Goal: Task Accomplishment & Management: Use online tool/utility

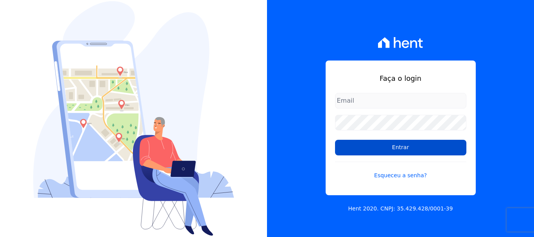
type input "[PERSON_NAME][EMAIL_ADDRESS][DOMAIN_NAME]"
click at [401, 149] on input "Entrar" at bounding box center [400, 148] width 131 height 16
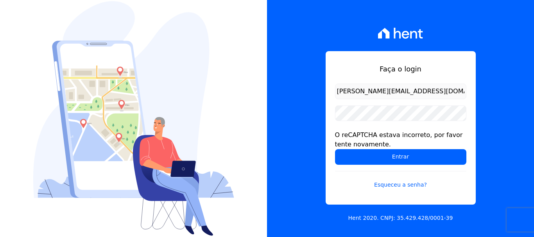
click at [406, 89] on input "[PERSON_NAME][EMAIL_ADDRESS][DOMAIN_NAME]" at bounding box center [400, 92] width 131 height 16
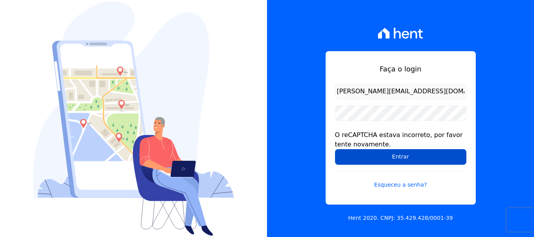
click at [397, 159] on input "Entrar" at bounding box center [400, 157] width 131 height 16
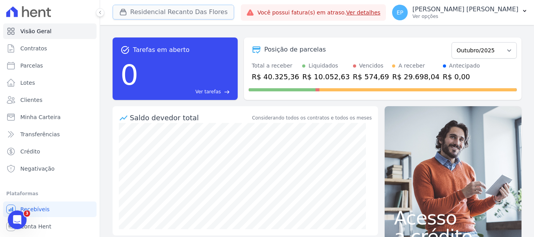
click at [122, 11] on icon "button" at bounding box center [123, 12] width 6 height 6
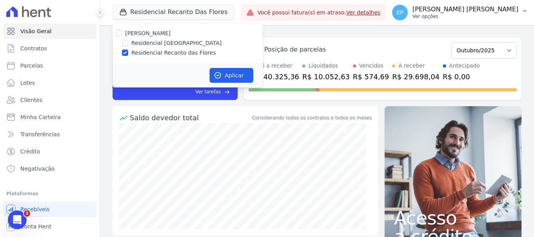
click at [492, 18] on p "Ver opções" at bounding box center [465, 16] width 106 height 6
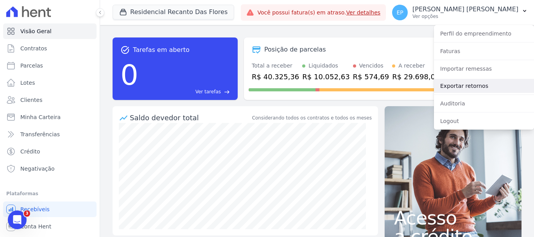
click at [450, 86] on link "Exportar retornos" at bounding box center [484, 86] width 100 height 14
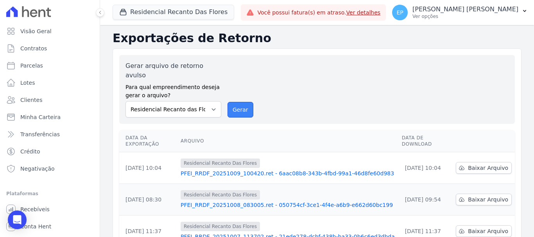
click at [241, 102] on button "Gerar" at bounding box center [240, 110] width 26 height 16
click at [130, 7] on button "Residencial Recanto Das Flores" at bounding box center [174, 12] width 122 height 15
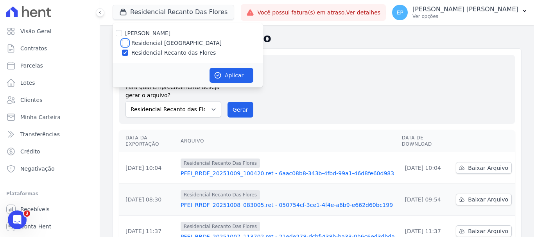
click at [125, 42] on input "Residencial [GEOGRAPHIC_DATA]" at bounding box center [125, 43] width 6 height 6
checkbox input "true"
click at [124, 54] on input "Residencial Recanto das Flores" at bounding box center [125, 53] width 6 height 6
checkbox input "false"
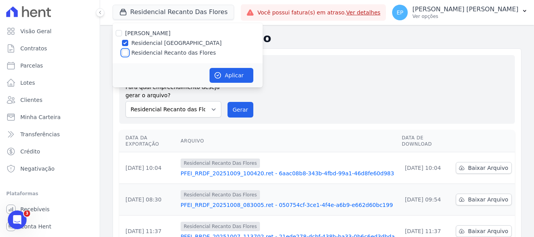
checkbox input "false"
click at [245, 73] on button "Aplicar" at bounding box center [231, 75] width 44 height 15
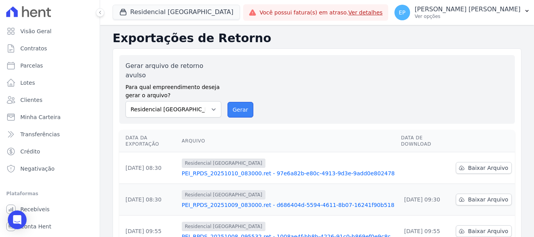
click at [238, 104] on button "Gerar" at bounding box center [240, 110] width 26 height 16
click at [236, 105] on button "Gerar" at bounding box center [240, 110] width 26 height 16
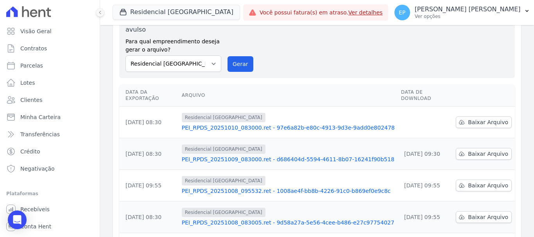
scroll to position [78, 0]
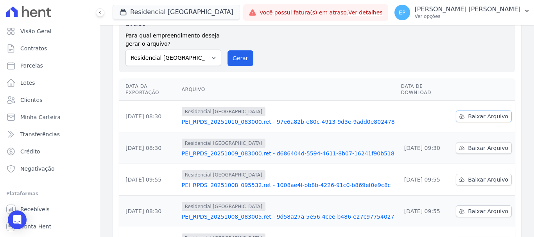
click at [482, 113] on span "Baixar Arquivo" at bounding box center [488, 117] width 40 height 8
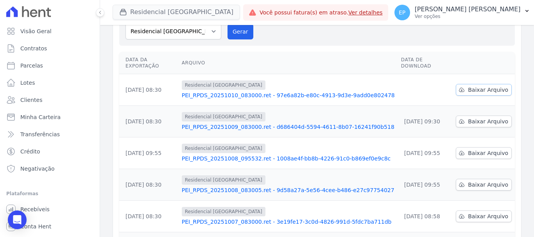
scroll to position [52, 0]
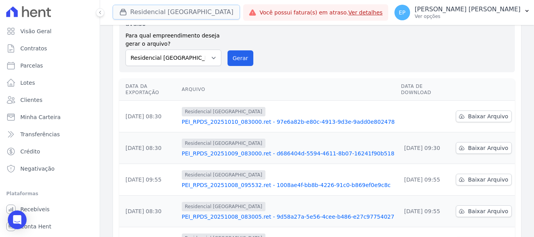
click at [123, 11] on icon "button" at bounding box center [123, 12] width 8 height 8
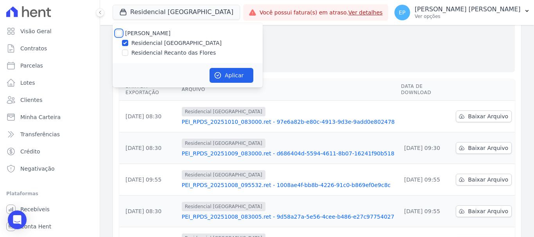
click at [117, 30] on input "[PERSON_NAME]" at bounding box center [119, 33] width 6 height 6
checkbox input "true"
drag, startPoint x: 225, startPoint y: 78, endPoint x: 227, endPoint y: 74, distance: 4.6
click at [229, 77] on button "Aplicar" at bounding box center [231, 75] width 44 height 15
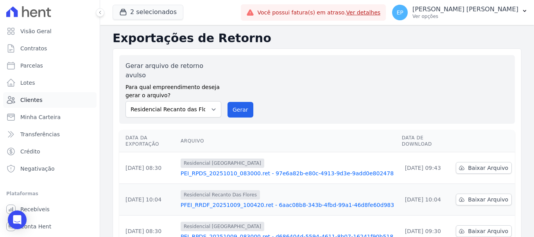
click at [33, 99] on span "Clientes" at bounding box center [31, 100] width 22 height 8
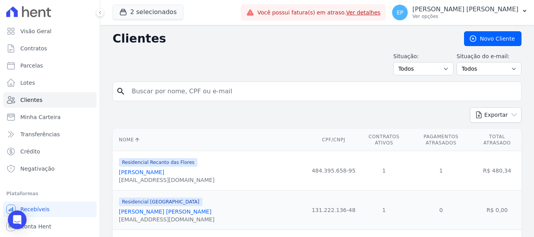
click at [157, 90] on input "search" at bounding box center [322, 92] width 391 height 16
type input "anne m"
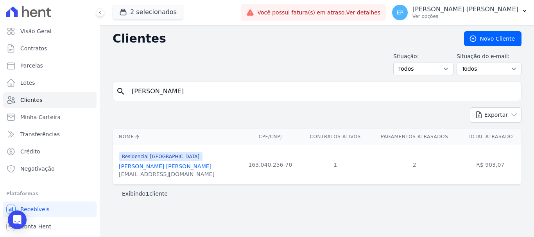
click at [153, 168] on link "Anne Melissa Lisboa Soares" at bounding box center [165, 166] width 93 height 6
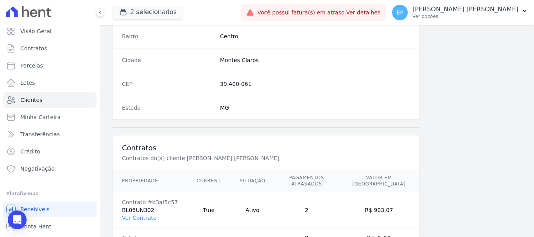
scroll to position [494, 0]
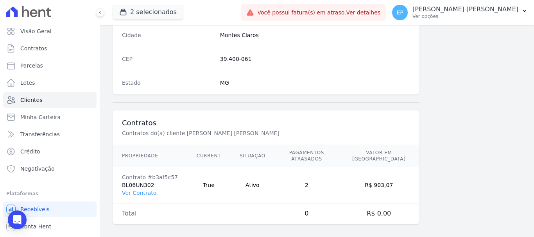
drag, startPoint x: 145, startPoint y: 186, endPoint x: 145, endPoint y: 180, distance: 6.3
click at [145, 190] on link "Ver Contrato" at bounding box center [139, 193] width 34 height 6
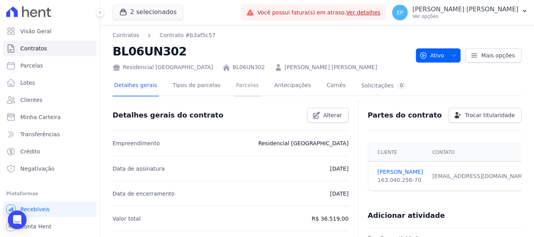
click at [235, 85] on link "Parcelas" at bounding box center [248, 86] width 26 height 21
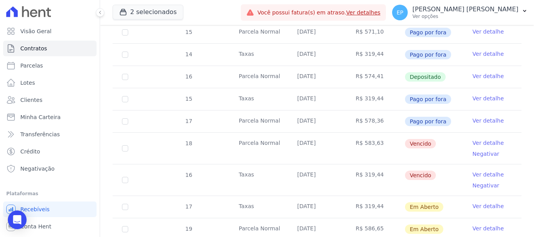
scroll to position [469, 0]
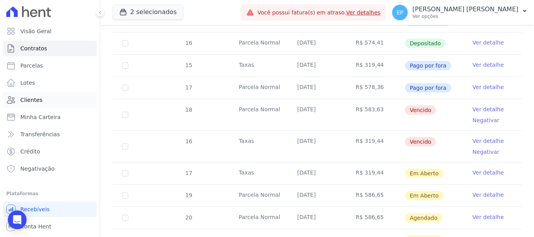
click at [36, 97] on span "Clientes" at bounding box center [31, 100] width 22 height 8
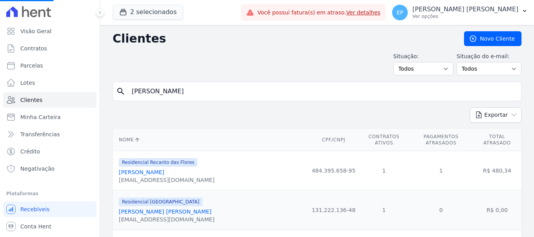
drag, startPoint x: 159, startPoint y: 92, endPoint x: 100, endPoint y: 90, distance: 58.7
click at [191, 93] on input "search" at bounding box center [322, 92] width 391 height 16
type input "helson"
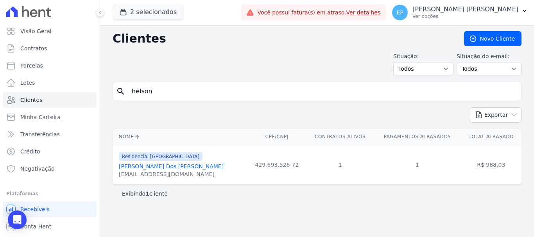
click at [142, 166] on link "Helson Xavier Dos Reis" at bounding box center [171, 166] width 105 height 6
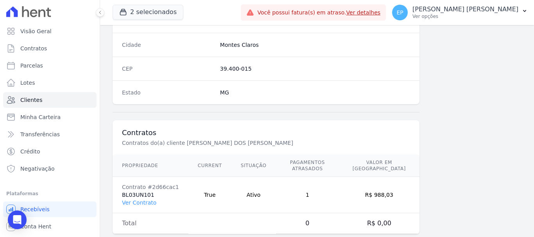
scroll to position [494, 0]
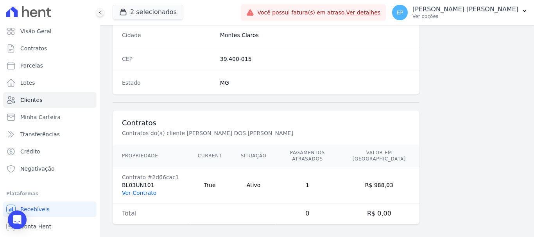
click at [145, 190] on link "Ver Contrato" at bounding box center [139, 193] width 34 height 6
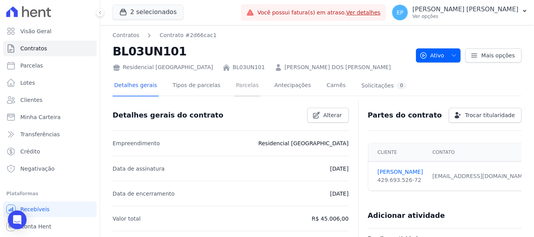
click at [236, 87] on link "Parcelas" at bounding box center [248, 86] width 26 height 21
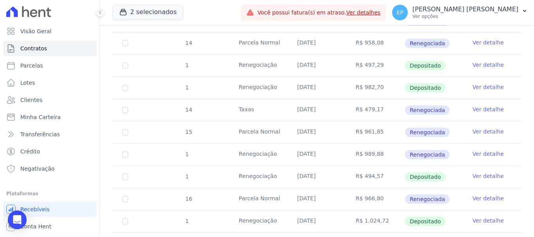
scroll to position [704, 0]
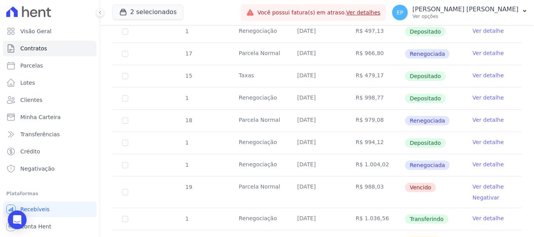
click at [486, 161] on link "Ver detalhe" at bounding box center [488, 165] width 31 height 8
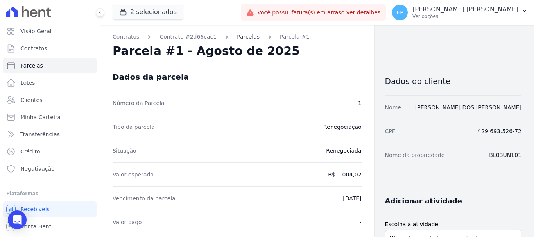
click at [237, 36] on link "Parcelas" at bounding box center [248, 37] width 23 height 8
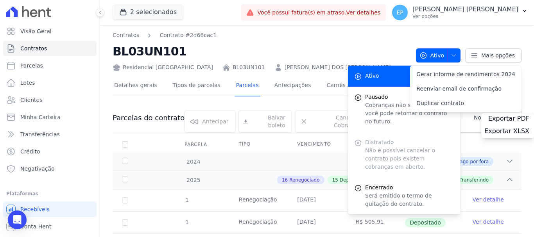
click at [236, 37] on nav "Contratos Contrato #2d66cac1" at bounding box center [261, 35] width 297 height 8
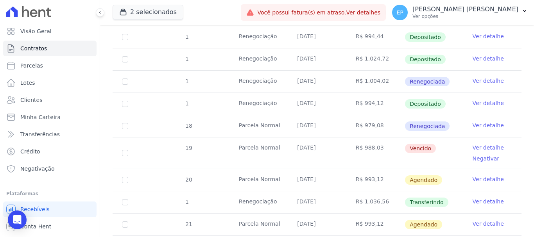
scroll to position [817, 0]
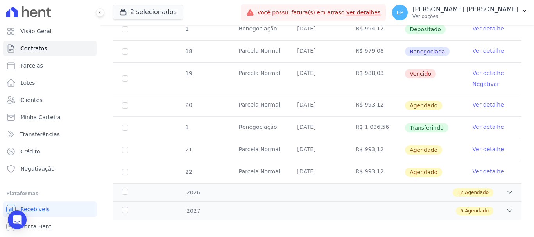
click at [485, 123] on link "Ver detalhe" at bounding box center [488, 127] width 31 height 8
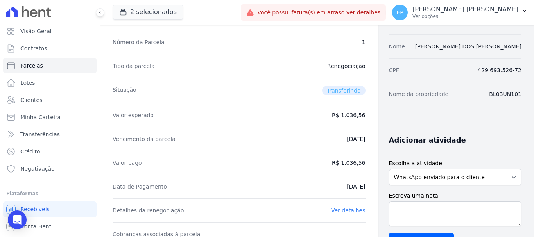
scroll to position [117, 0]
